Goal: Find specific page/section: Find specific page/section

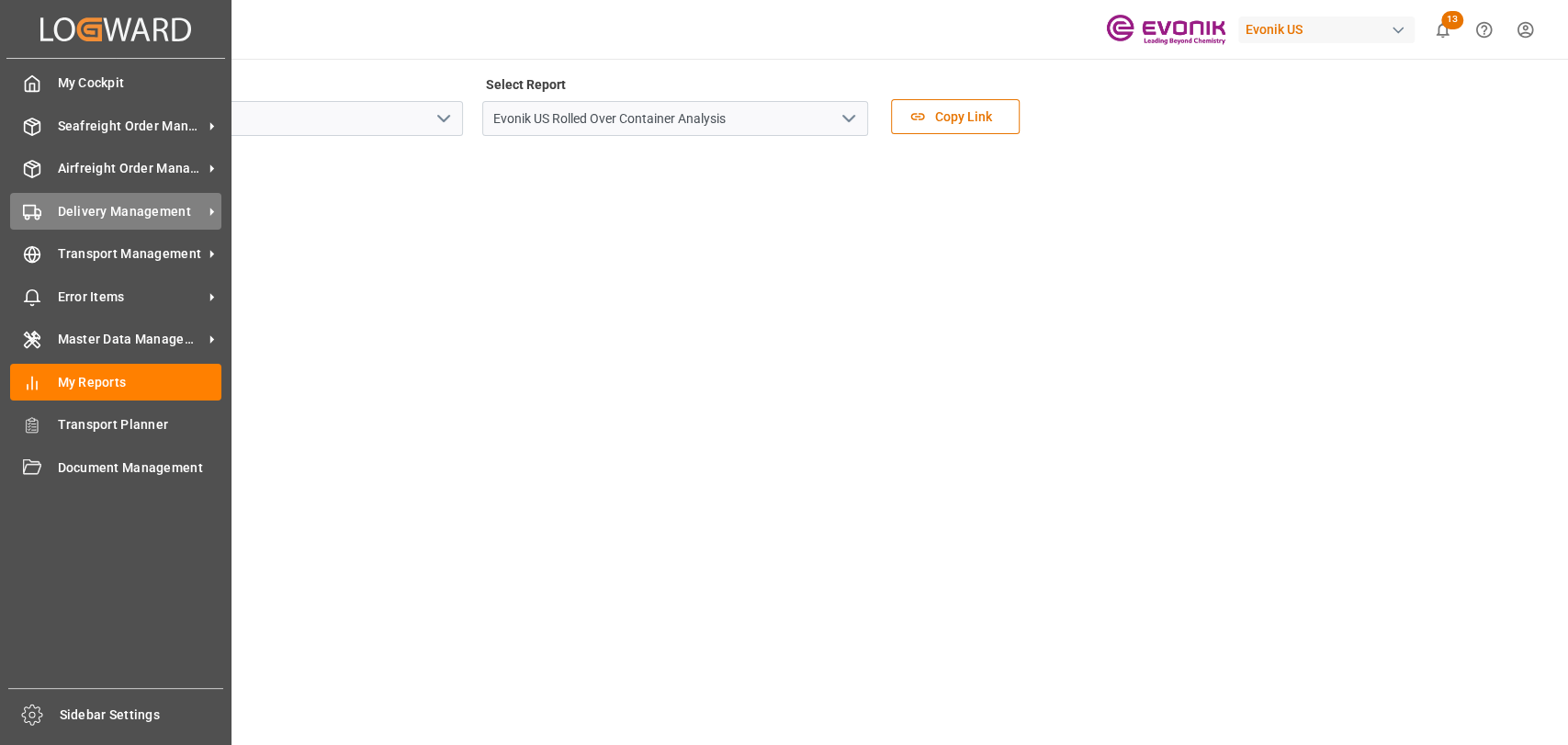
click at [60, 203] on span "Delivery Management" at bounding box center [131, 212] width 146 height 20
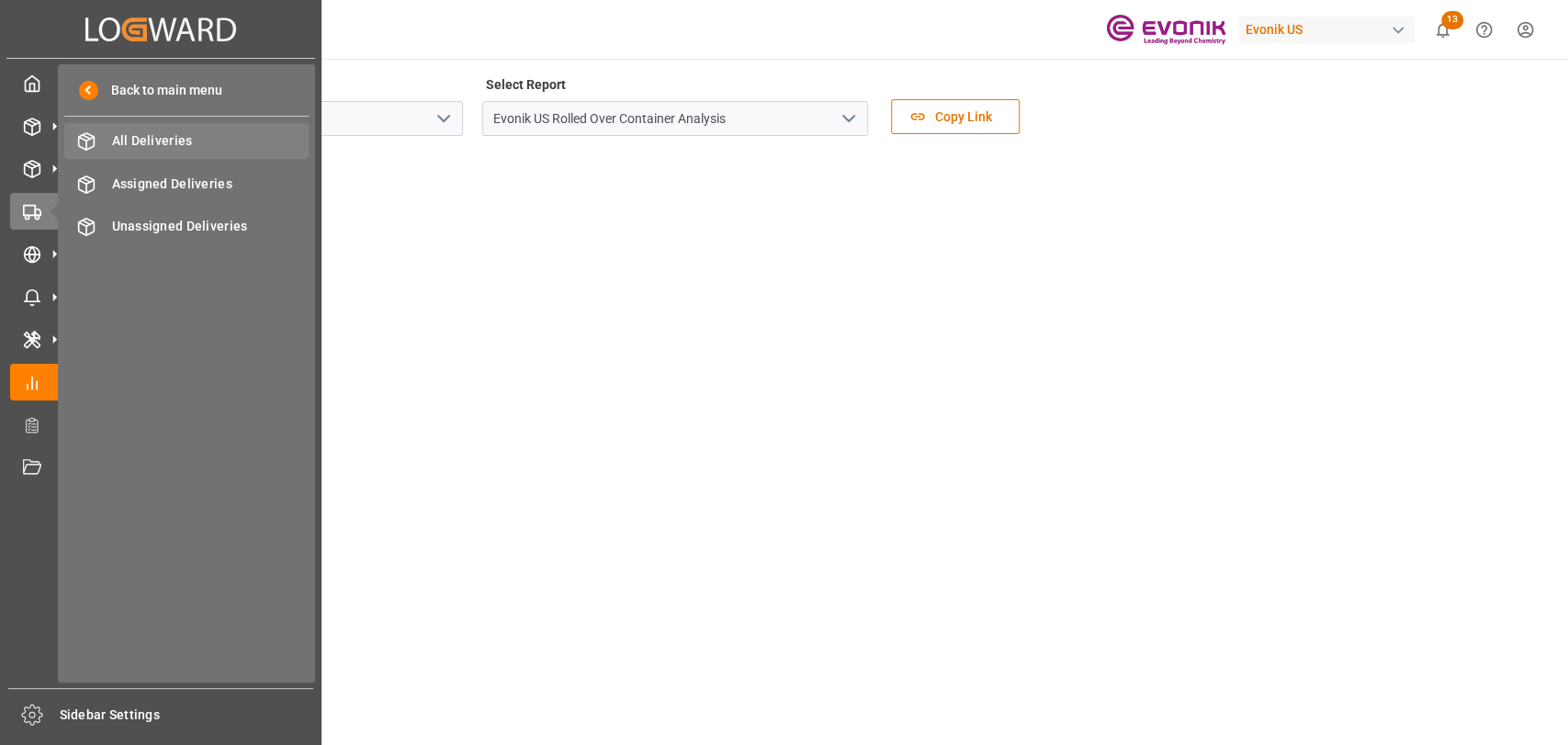
click at [112, 131] on span "All Deliveries" at bounding box center [211, 141] width 198 height 20
